Goal: Navigation & Orientation: Find specific page/section

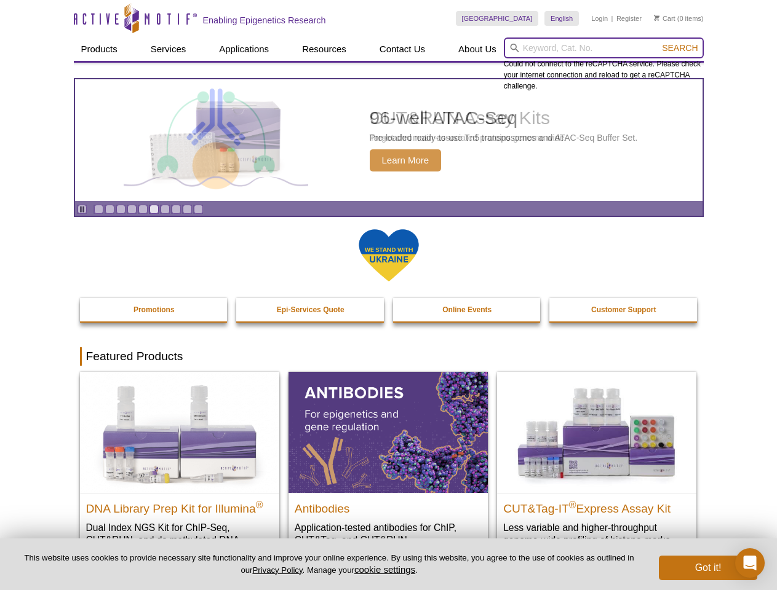
click at [603, 48] on input "search" at bounding box center [604, 48] width 200 height 21
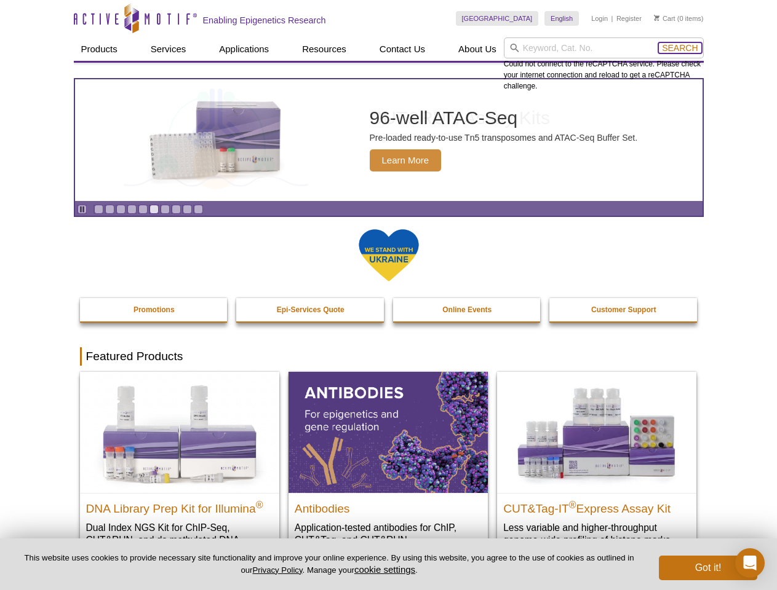
click at [680, 48] on span "Search" at bounding box center [680, 48] width 36 height 10
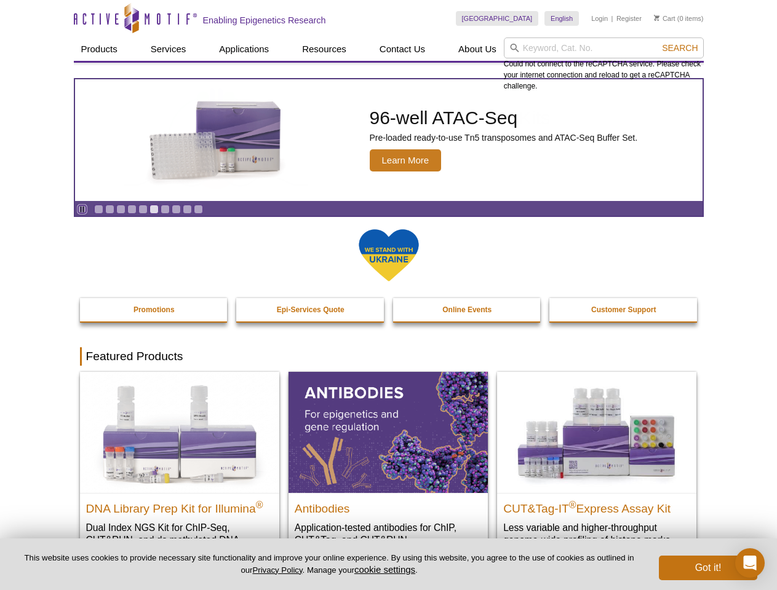
click at [82, 209] on icon "Pause" at bounding box center [82, 209] width 8 height 8
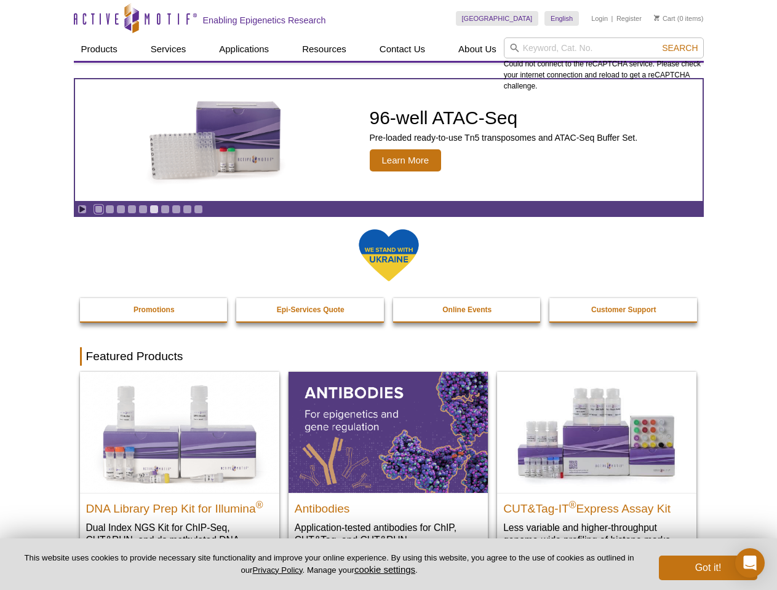
click at [98, 209] on link "Go to slide 1" at bounding box center [98, 209] width 9 height 9
click at [109, 209] on link "Go to slide 2" at bounding box center [109, 209] width 9 height 9
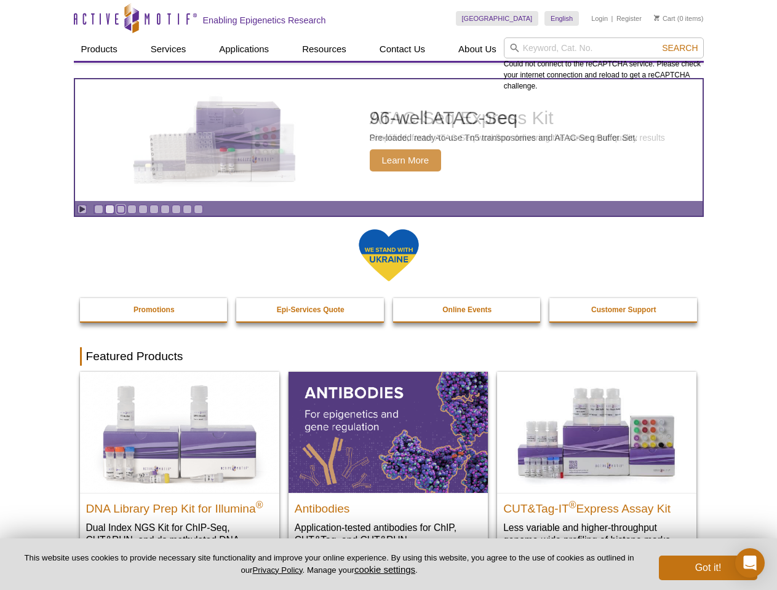
click at [121, 209] on link "Go to slide 3" at bounding box center [120, 209] width 9 height 9
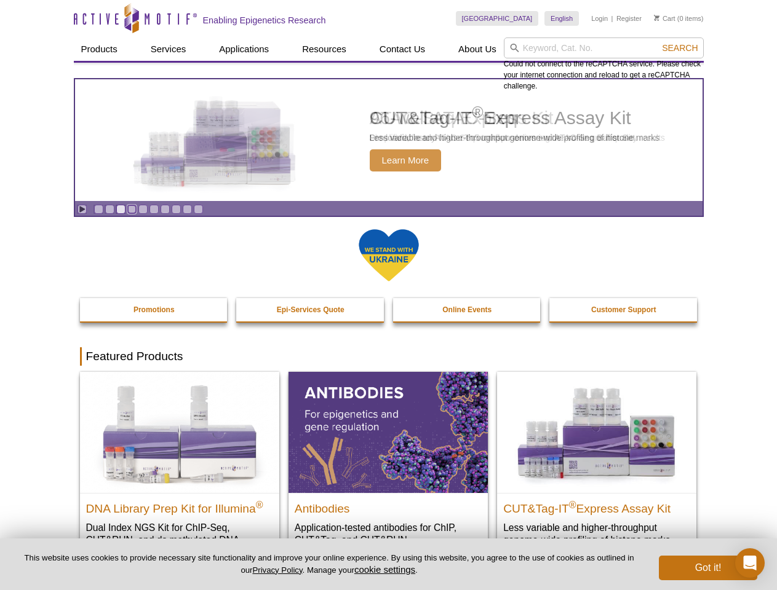
click at [132, 209] on link "Go to slide 4" at bounding box center [131, 209] width 9 height 9
